Goal: Information Seeking & Learning: Learn about a topic

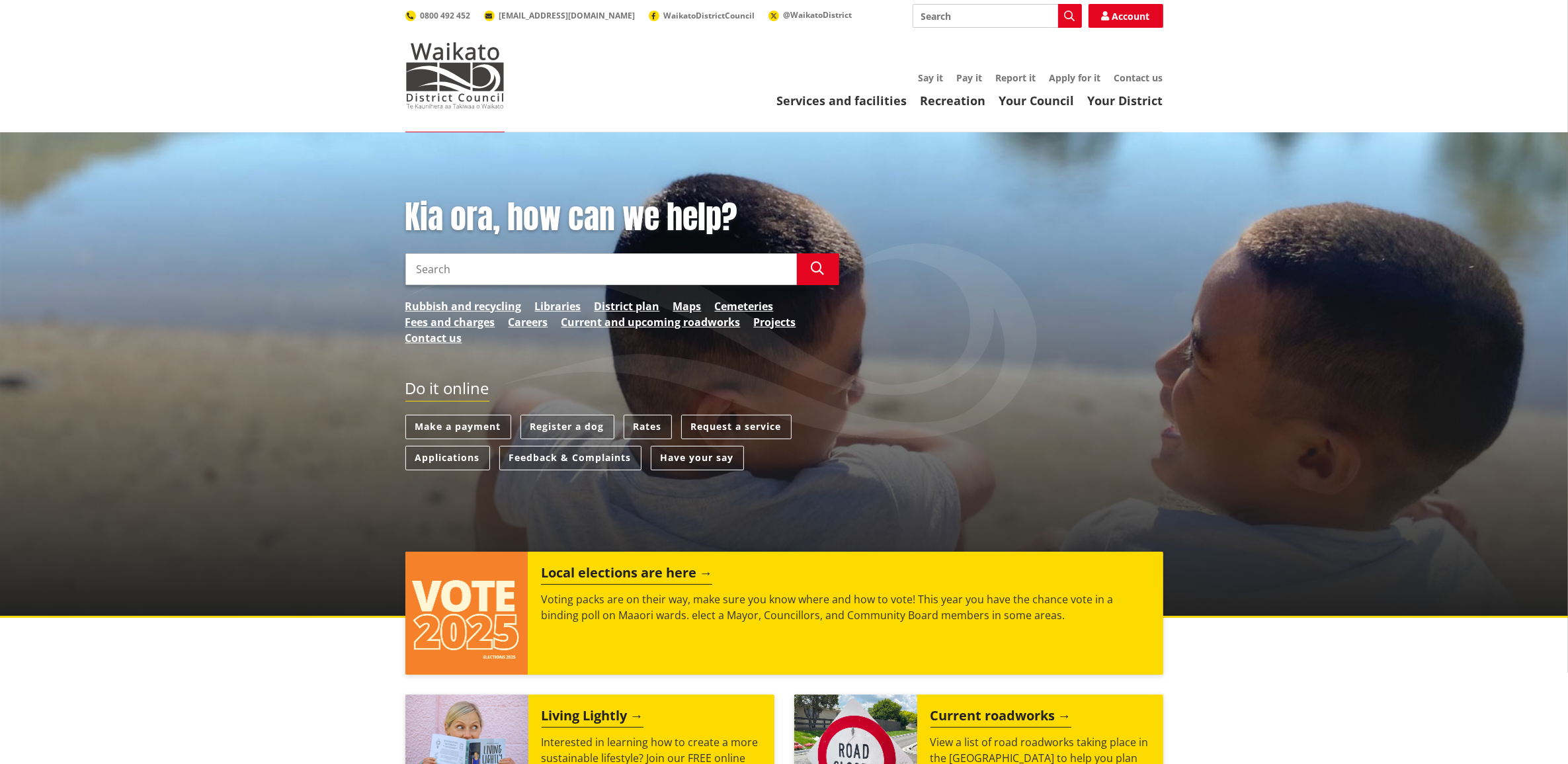
click at [946, 22] on input "Search" at bounding box center [997, 15] width 169 height 24
click at [970, 40] on div "Development contributions" at bounding box center [997, 40] width 168 height 24
type input "Development contributions"
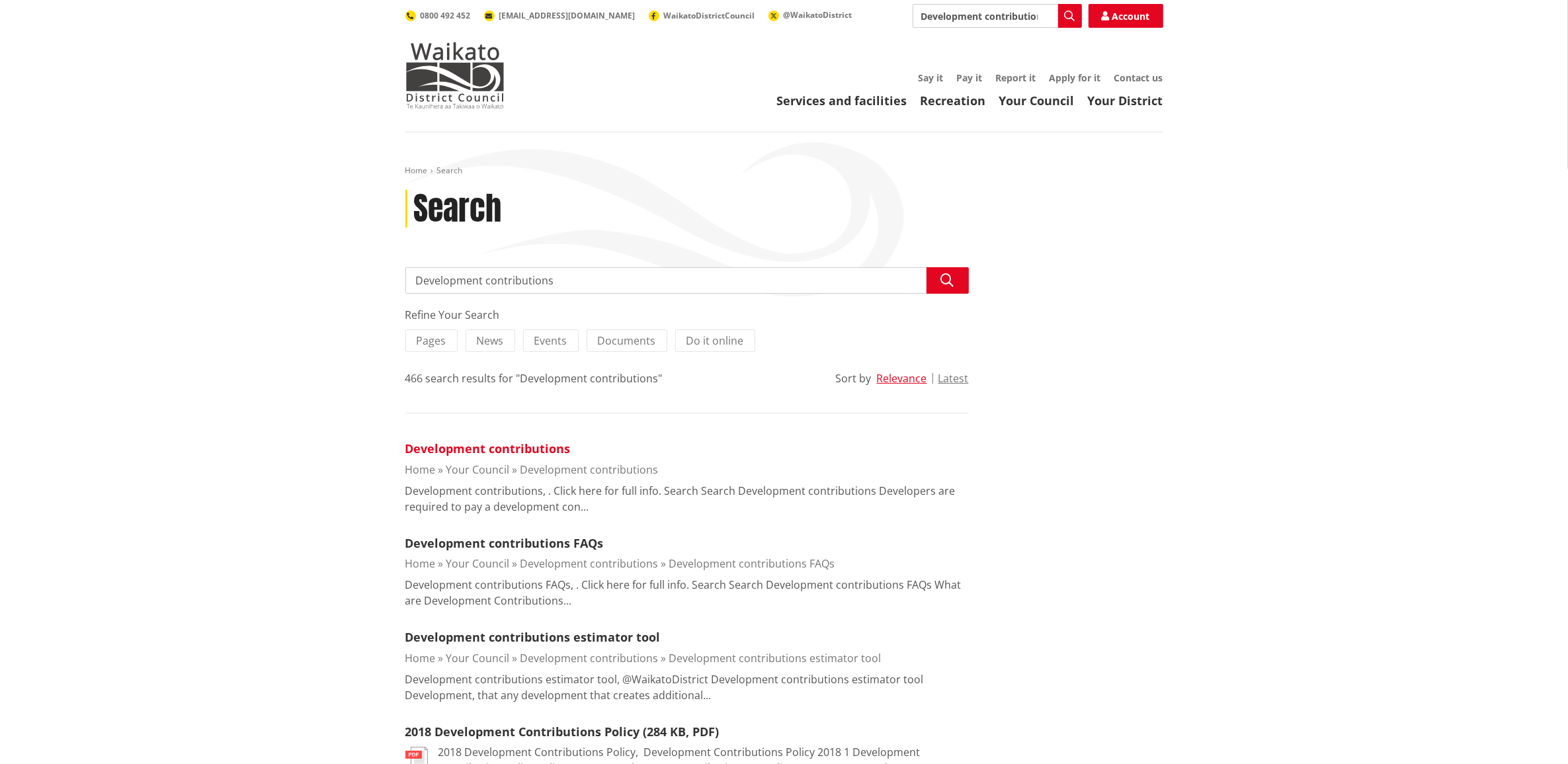
click at [490, 450] on link "Development contributions" at bounding box center [488, 448] width 166 height 16
